Goal: Information Seeking & Learning: Learn about a topic

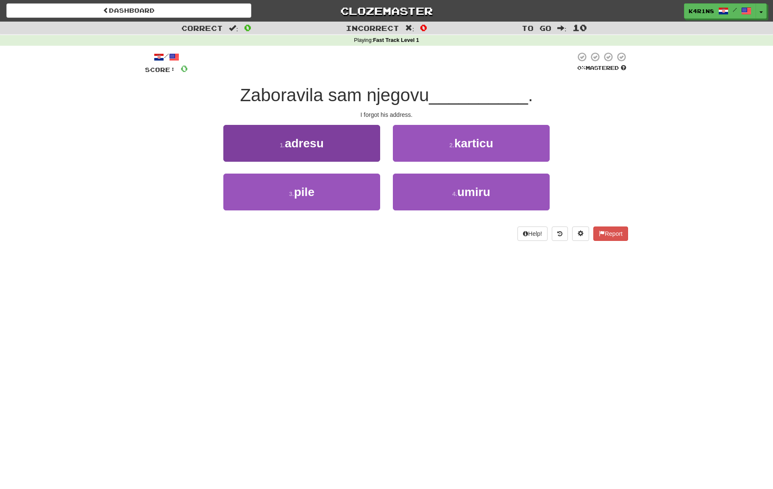
click at [349, 129] on button "1 . adresu" at bounding box center [301, 143] width 157 height 37
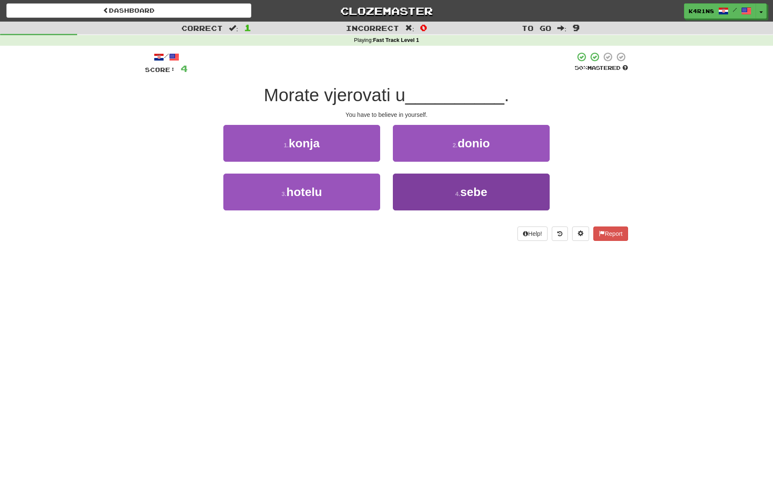
click at [458, 187] on button "4 . sebe" at bounding box center [471, 192] width 157 height 37
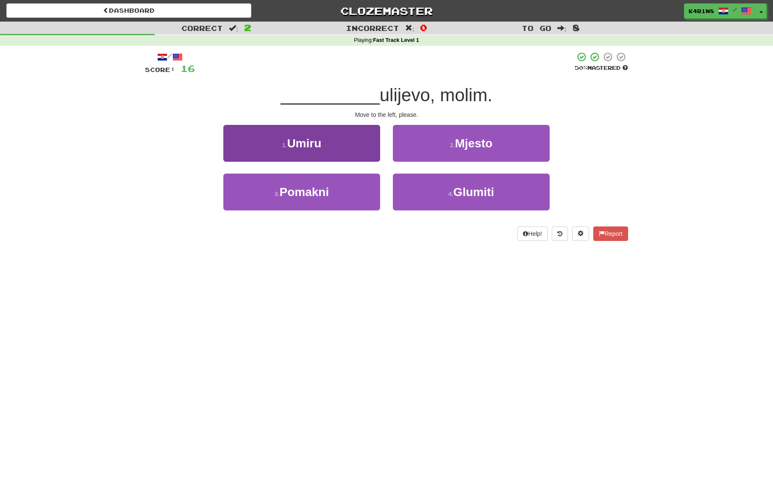
click at [336, 149] on button "1 . Umiru" at bounding box center [301, 143] width 157 height 37
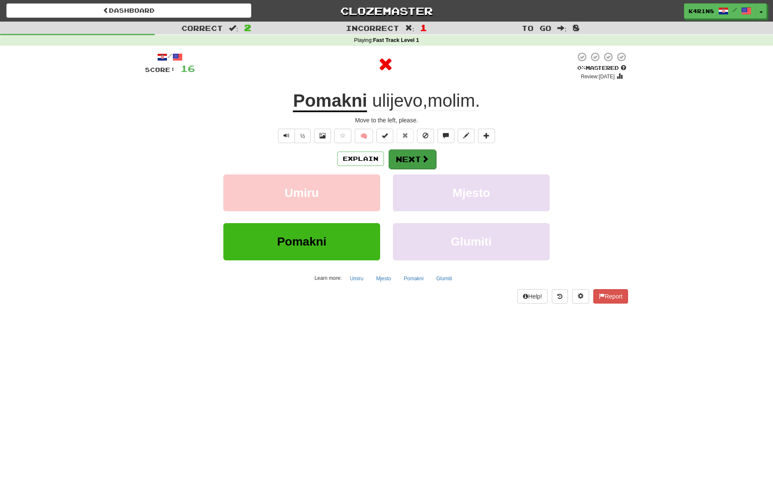
click at [424, 161] on span at bounding box center [425, 159] width 8 height 8
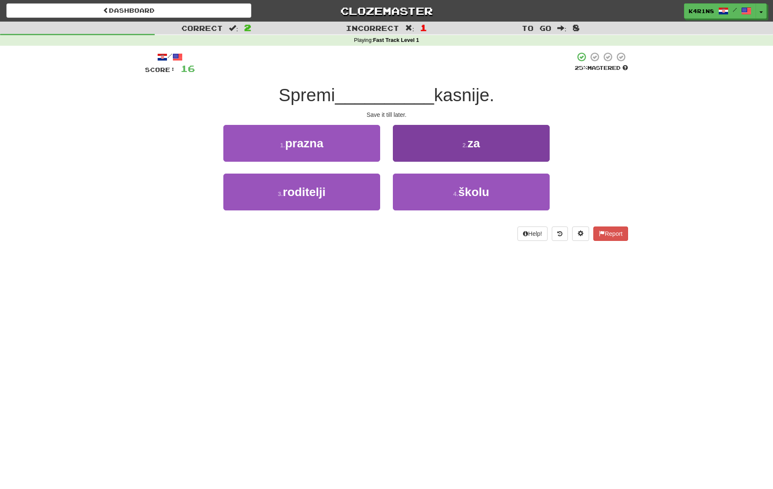
click at [425, 157] on button "2 . za" at bounding box center [471, 143] width 157 height 37
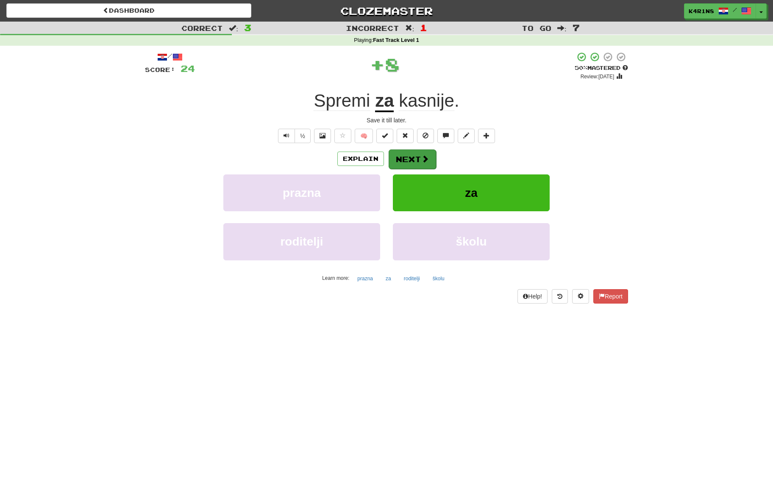
click at [415, 156] on button "Next" at bounding box center [411, 159] width 47 height 19
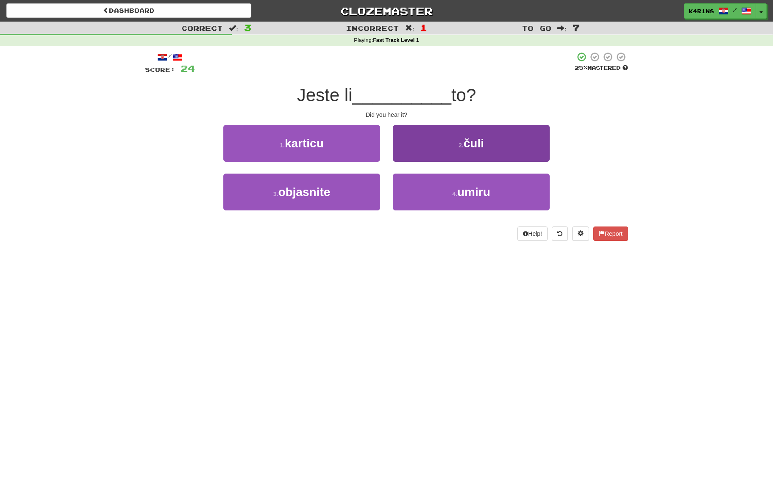
click at [427, 147] on button "2 . čuli" at bounding box center [471, 143] width 157 height 37
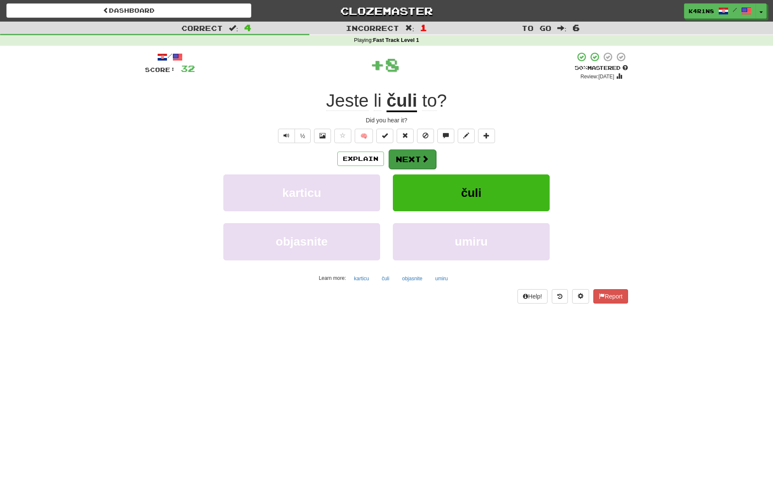
click at [412, 159] on button "Next" at bounding box center [411, 159] width 47 height 19
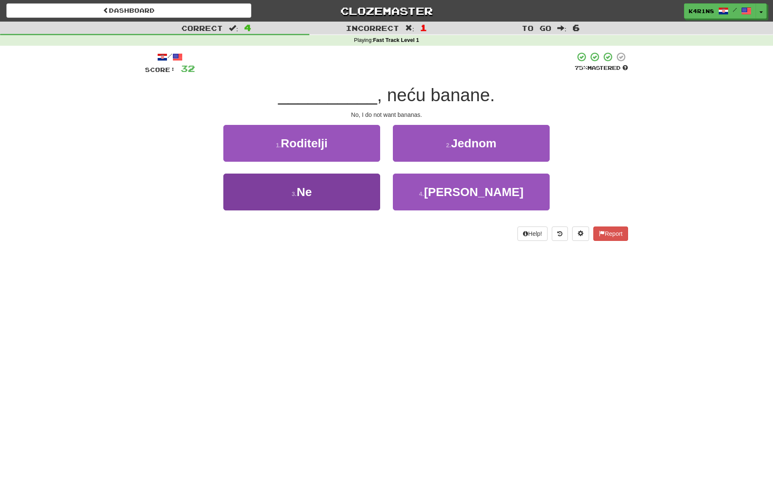
click at [358, 193] on button "3 . Ne" at bounding box center [301, 192] width 157 height 37
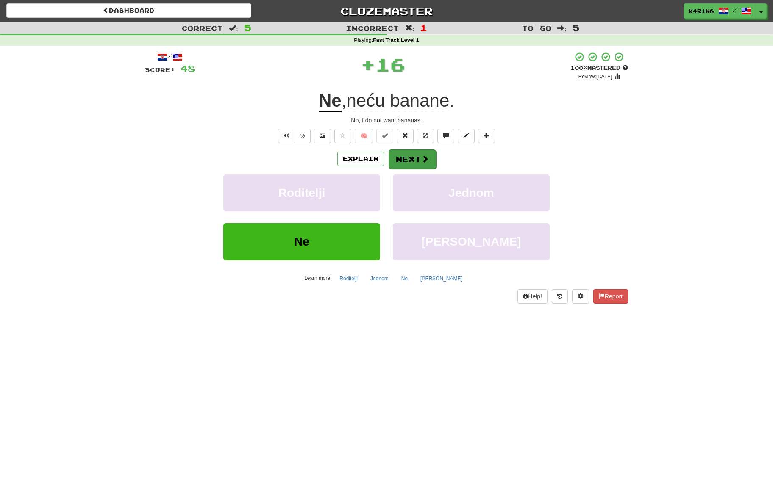
click at [411, 160] on button "Next" at bounding box center [411, 159] width 47 height 19
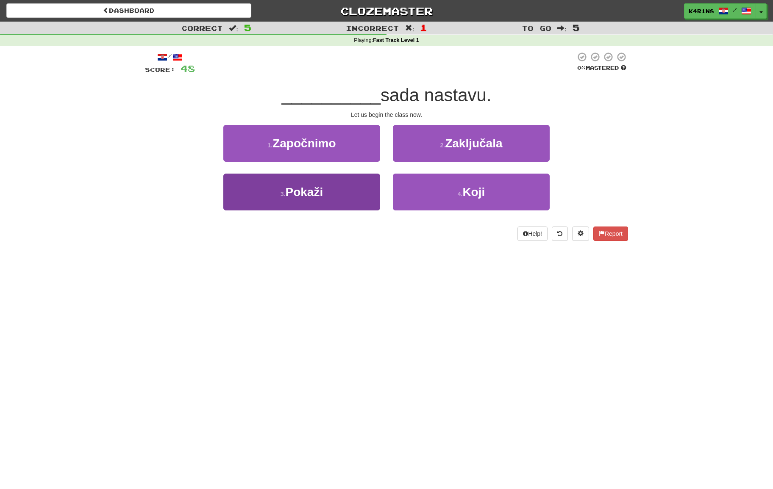
click at [378, 183] on button "3 . [GEOGRAPHIC_DATA]" at bounding box center [301, 192] width 157 height 37
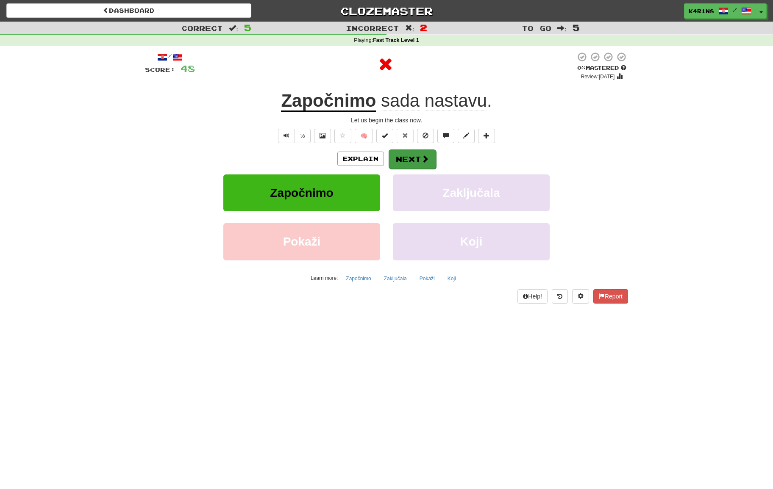
click at [405, 160] on button "Next" at bounding box center [411, 159] width 47 height 19
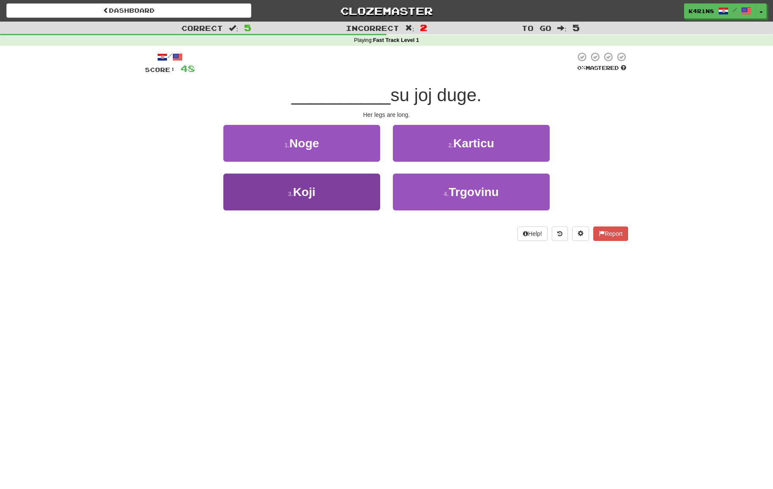
click at [371, 184] on button "3 . [GEOGRAPHIC_DATA]" at bounding box center [301, 192] width 157 height 37
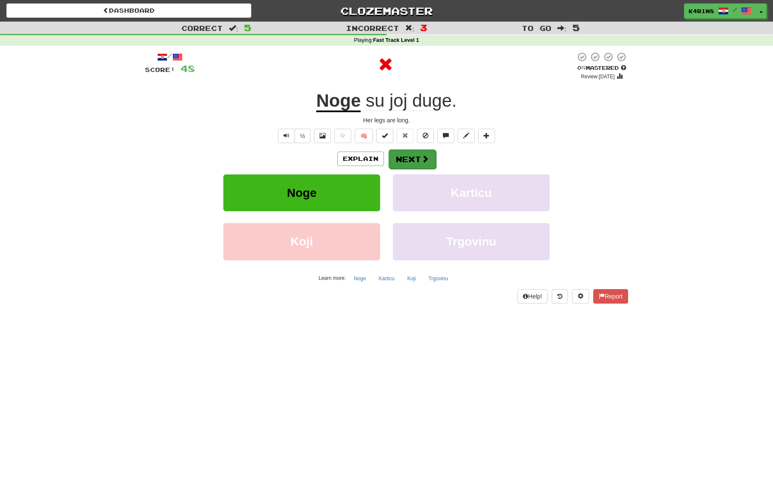
click at [411, 158] on button "Next" at bounding box center [411, 159] width 47 height 19
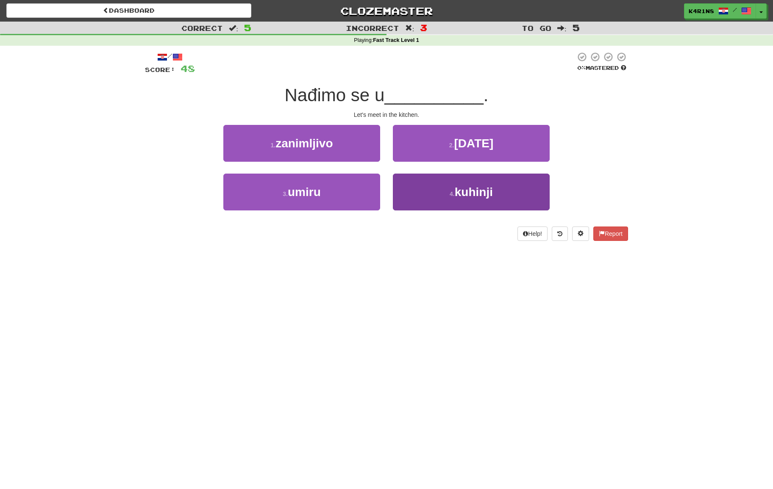
click at [430, 184] on button "4 . kuhinji" at bounding box center [471, 192] width 157 height 37
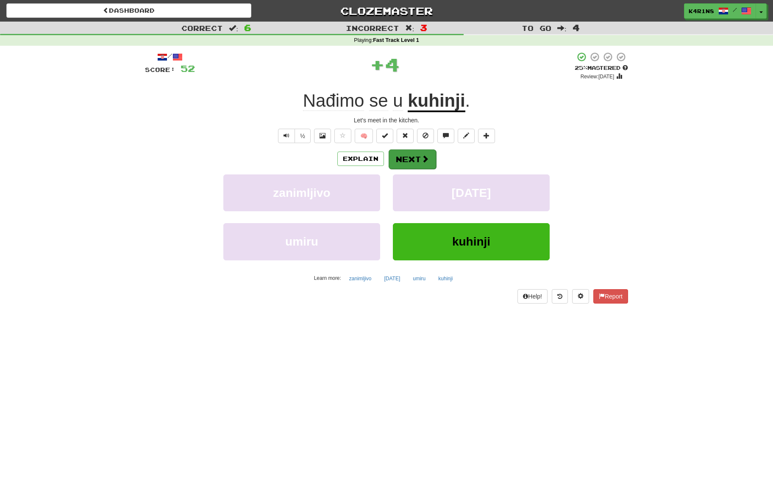
click at [424, 158] on span at bounding box center [425, 159] width 8 height 8
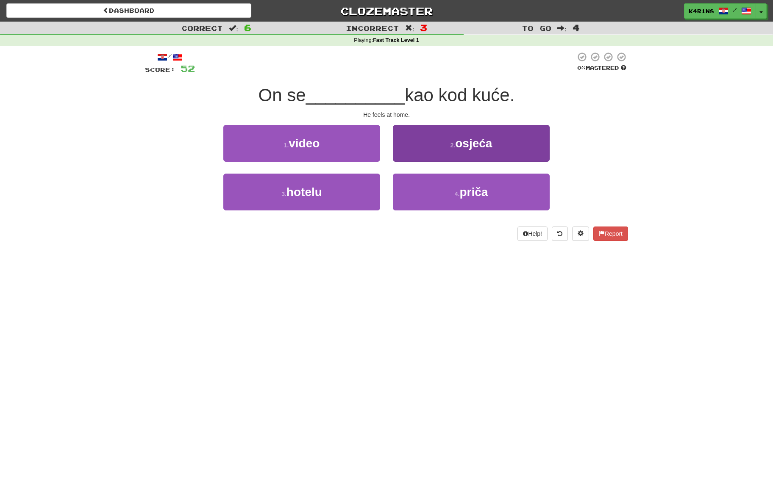
click at [426, 154] on button "2 . osjeća" at bounding box center [471, 143] width 157 height 37
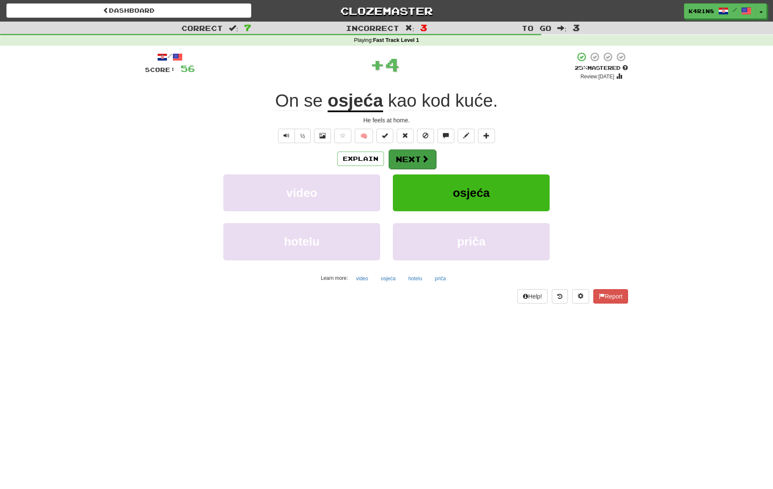
click at [414, 158] on button "Next" at bounding box center [411, 159] width 47 height 19
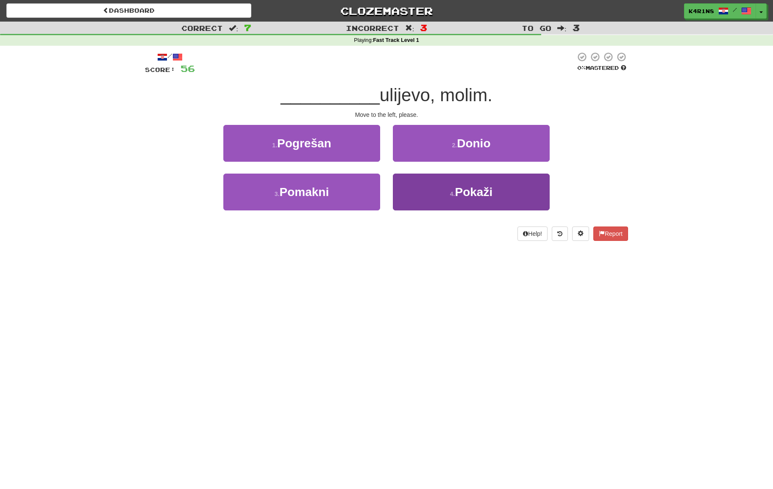
click at [443, 191] on button "4 . [GEOGRAPHIC_DATA]" at bounding box center [471, 192] width 157 height 37
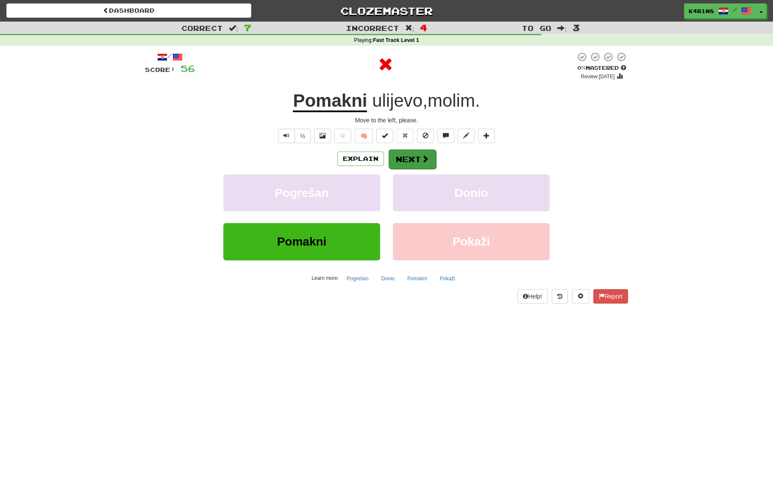
click at [416, 161] on button "Next" at bounding box center [411, 159] width 47 height 19
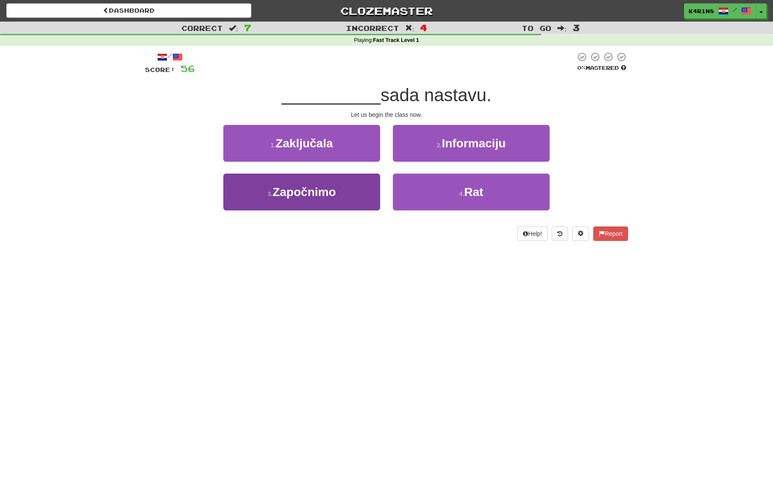
click at [369, 183] on button "3 . Započnimo" at bounding box center [301, 192] width 157 height 37
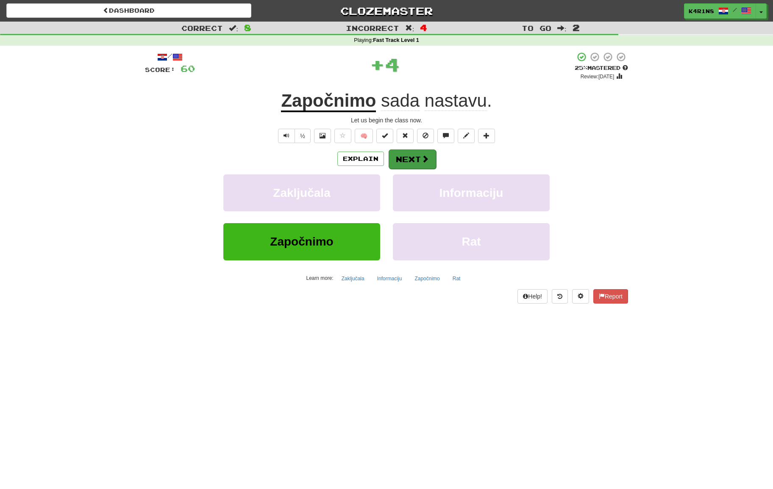
click at [429, 159] on button "Next" at bounding box center [411, 159] width 47 height 19
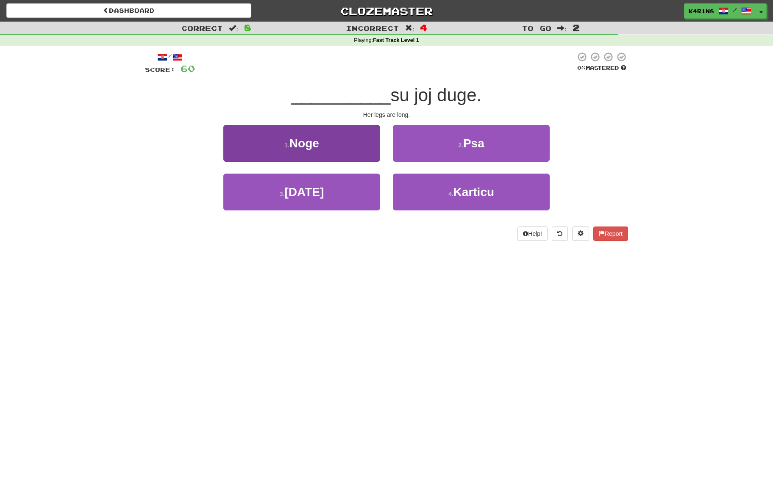
click at [364, 157] on button "1 . Noge" at bounding box center [301, 143] width 157 height 37
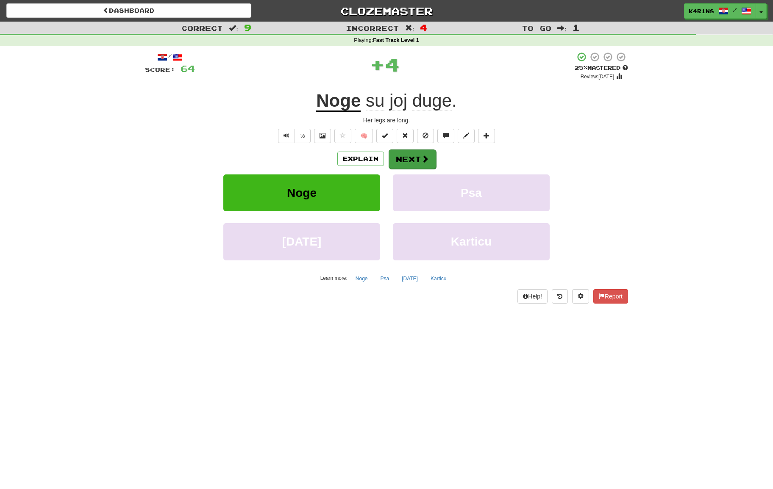
click at [422, 158] on span at bounding box center [425, 159] width 8 height 8
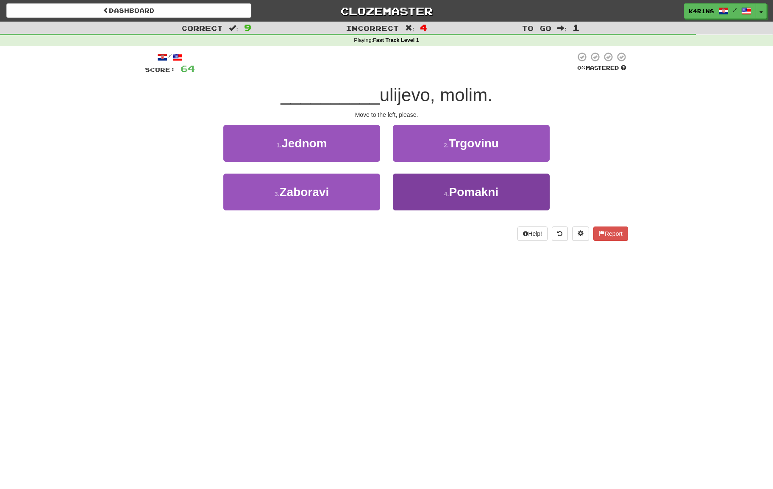
click at [443, 179] on button "4 . Pomakni" at bounding box center [471, 192] width 157 height 37
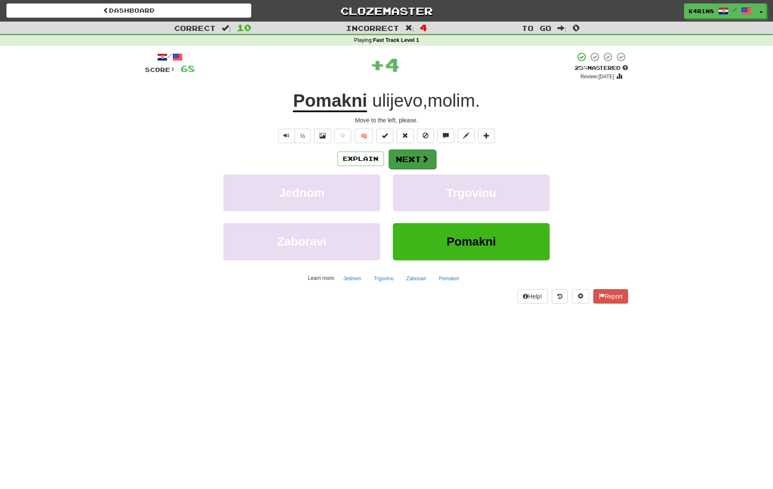
click at [425, 159] on span at bounding box center [425, 159] width 8 height 8
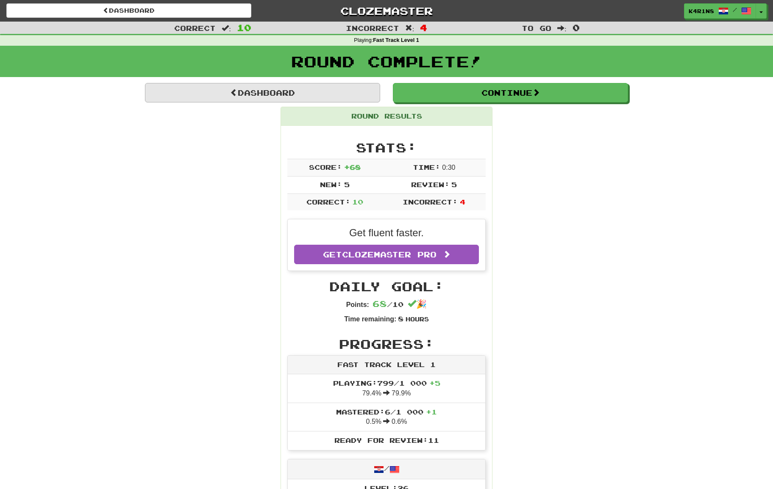
click at [297, 89] on link "Dashboard" at bounding box center [262, 92] width 235 height 19
